Goal: Transaction & Acquisition: Purchase product/service

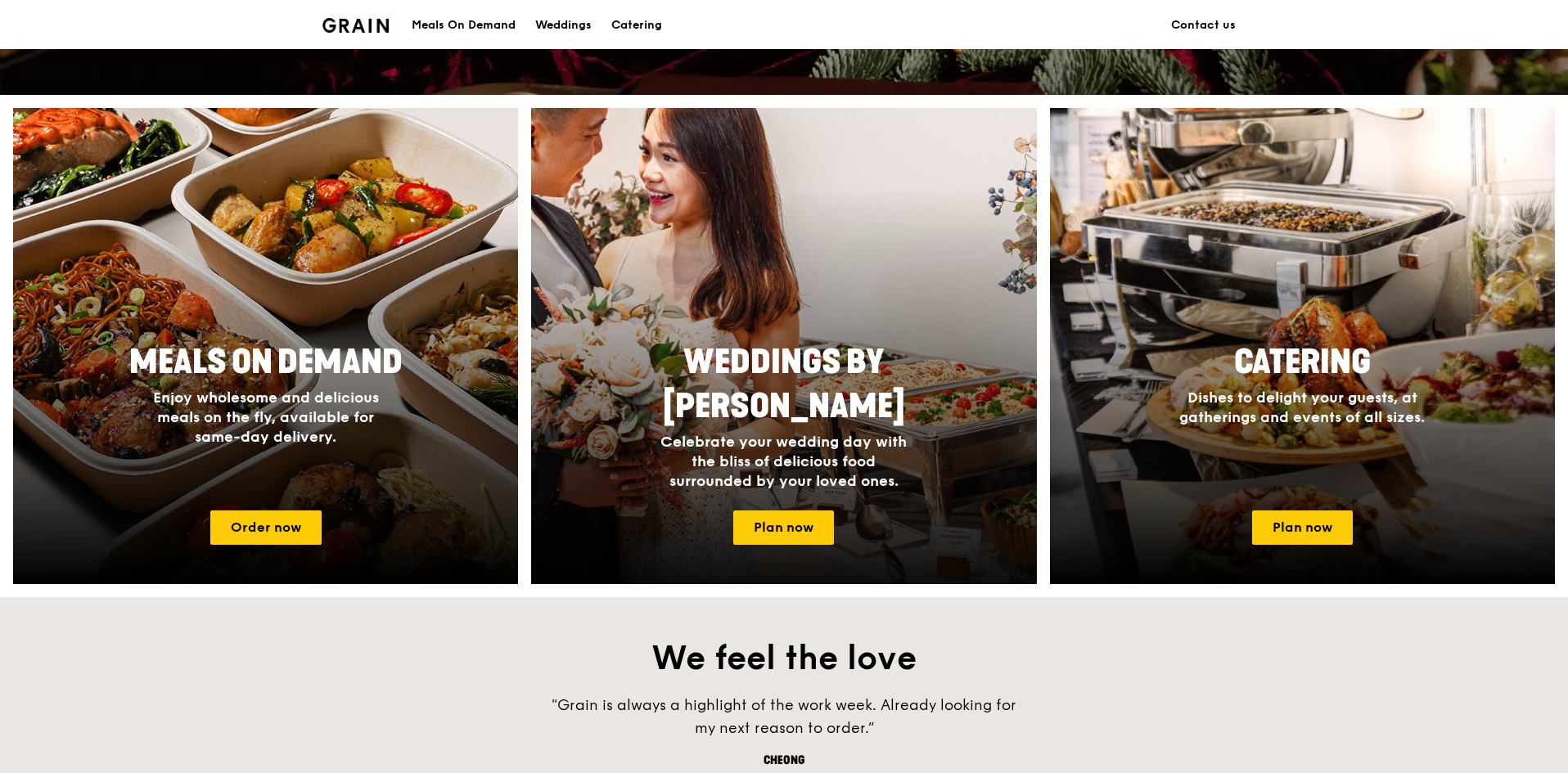
scroll to position [655, 0]
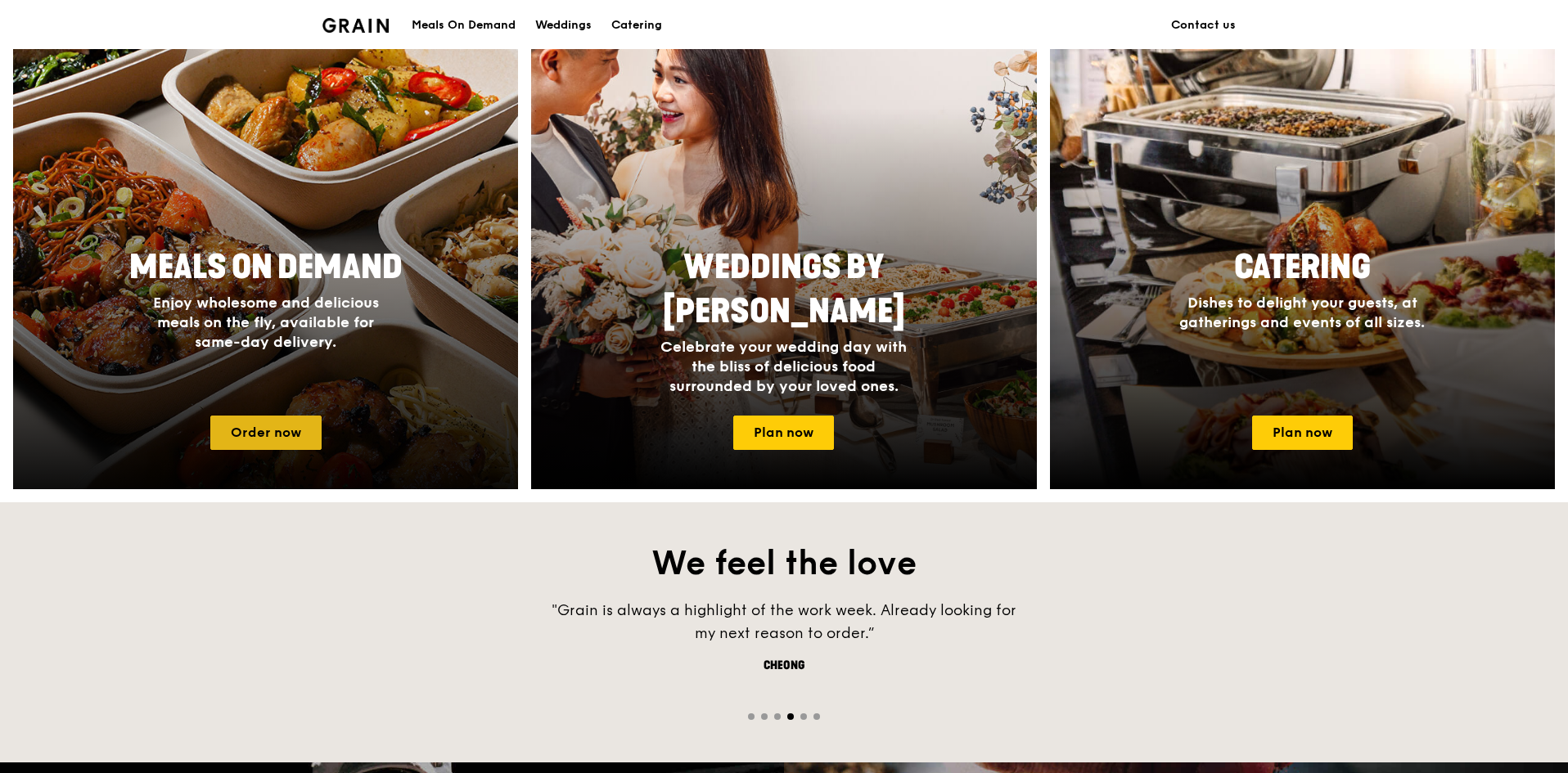
click at [276, 434] on link "Order now" at bounding box center [266, 433] width 111 height 35
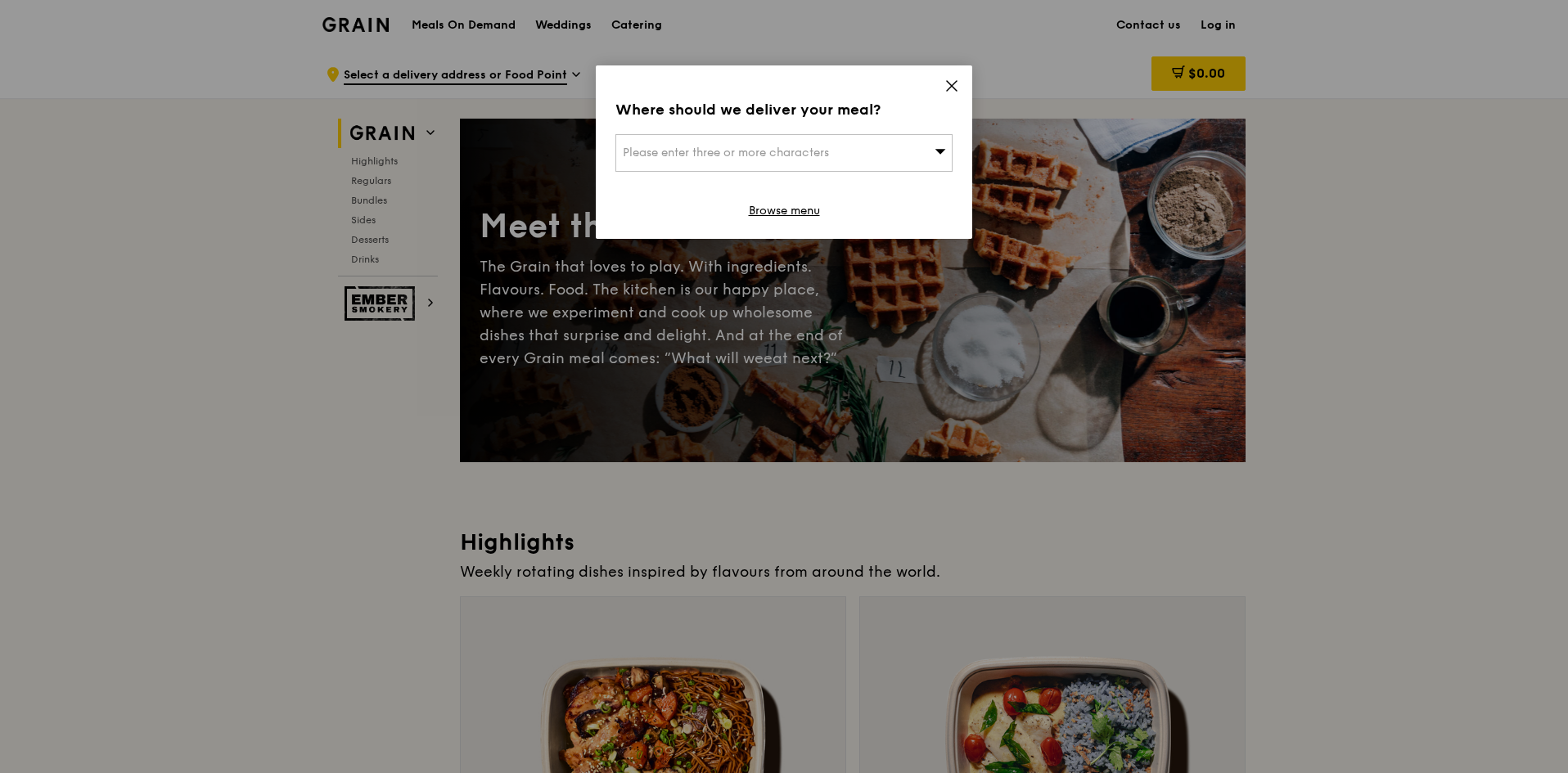
click at [959, 85] on div "Where should we deliver your meal? Please enter three or more characters Browse…" at bounding box center [784, 152] width 376 height 173
click at [950, 90] on icon at bounding box center [952, 87] width 15 height 15
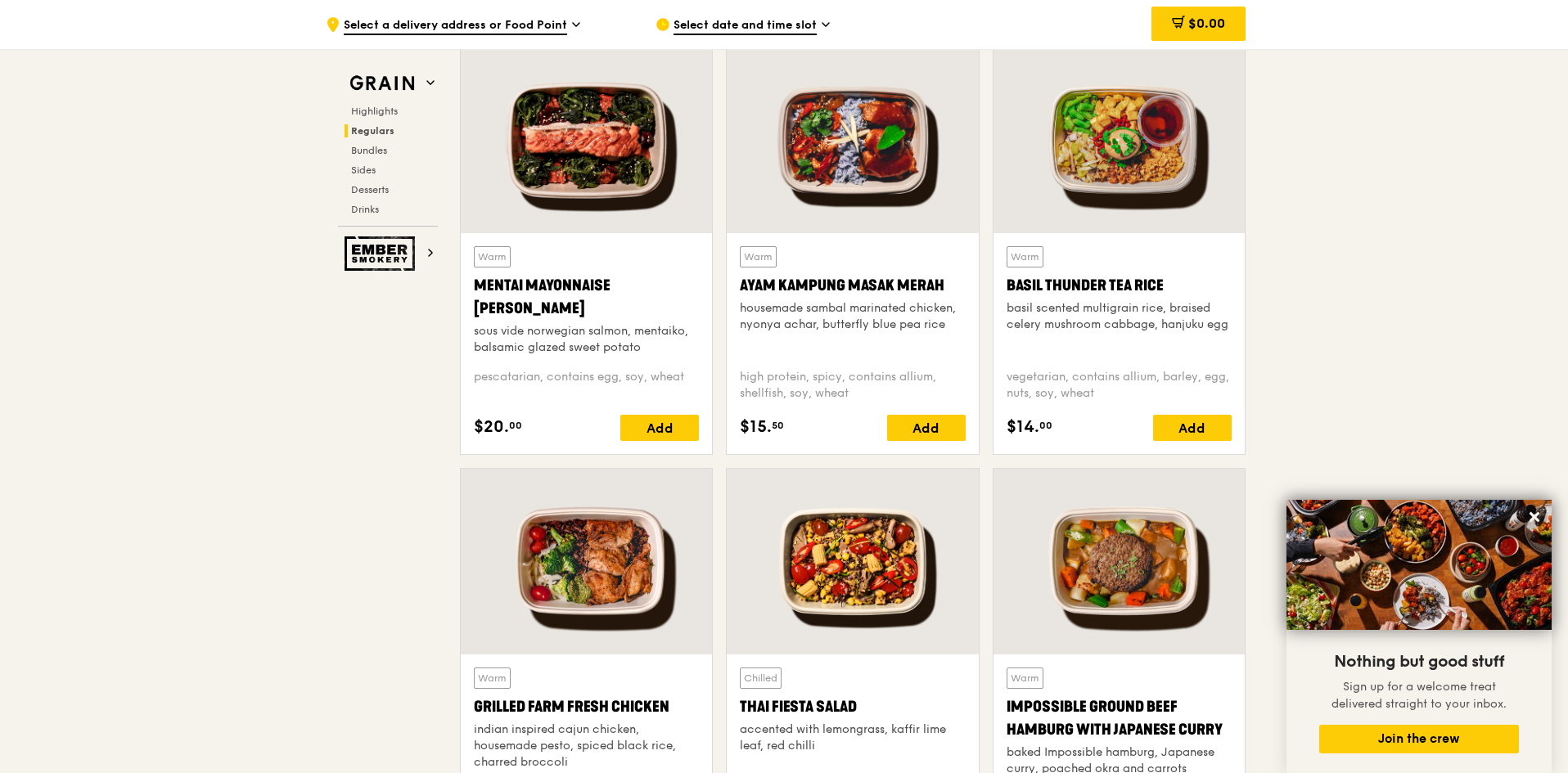
scroll to position [1554, 0]
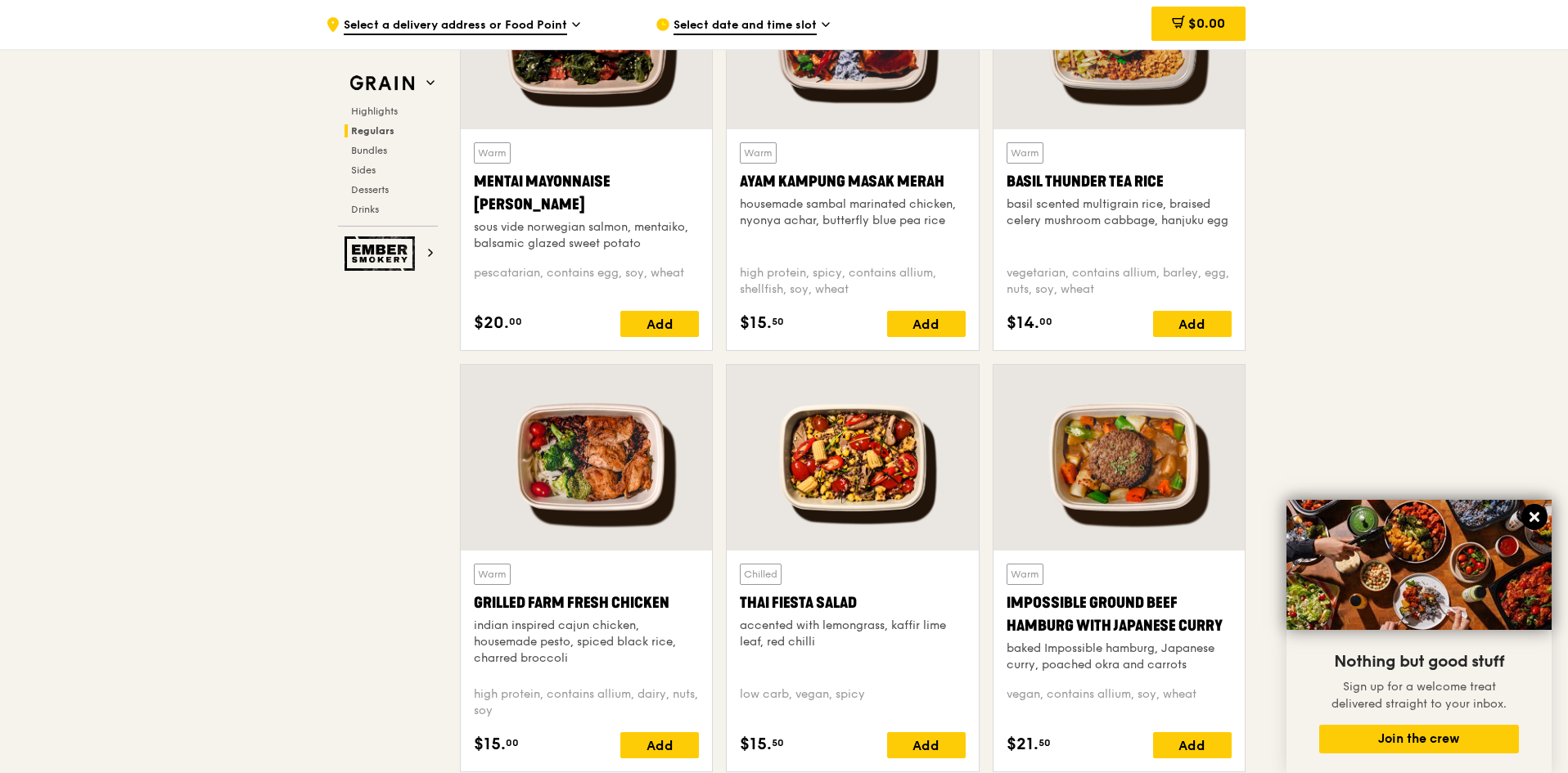
click at [1542, 519] on button at bounding box center [1534, 517] width 26 height 26
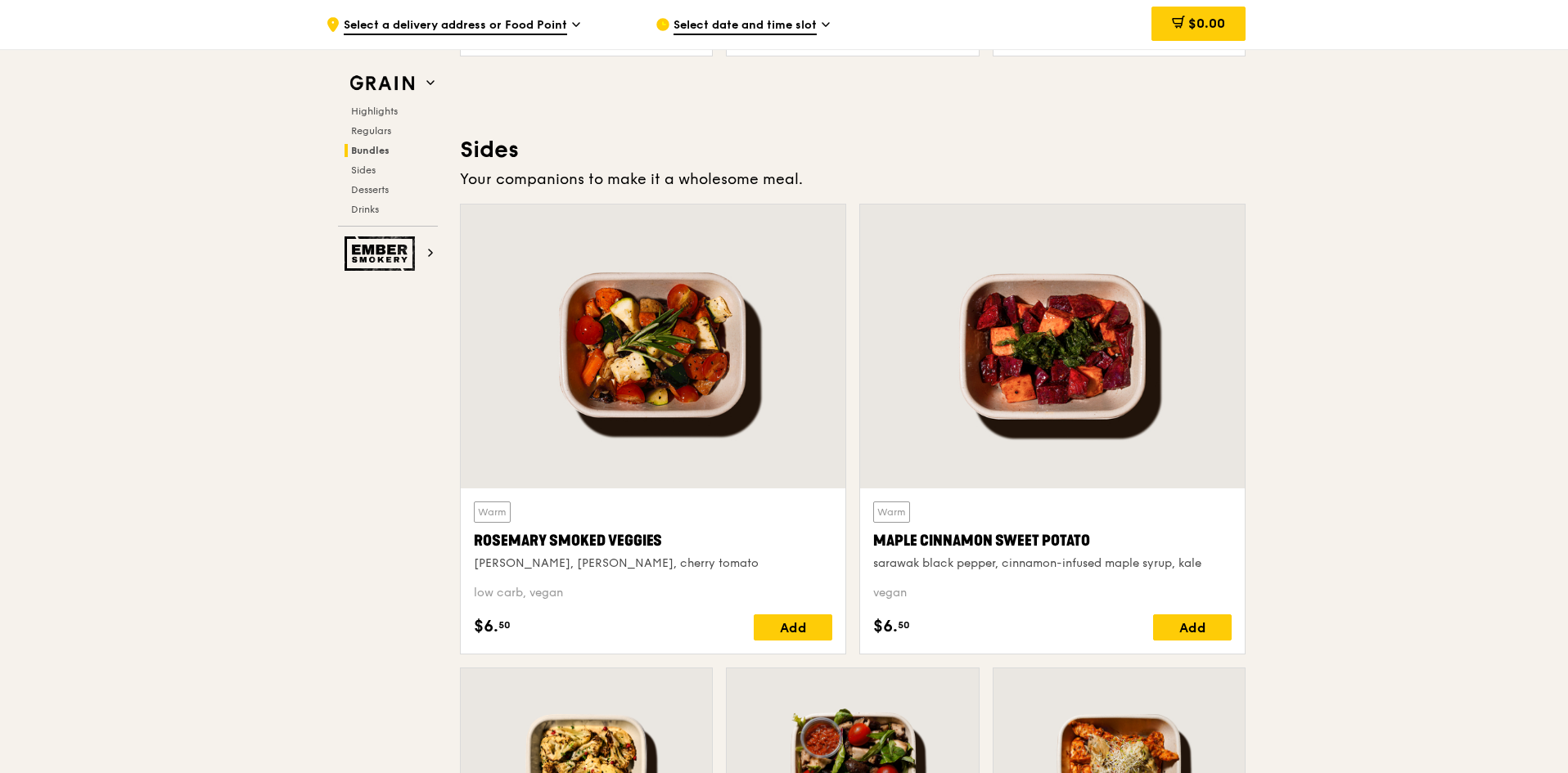
scroll to position [3681, 0]
